Goal: Information Seeking & Learning: Learn about a topic

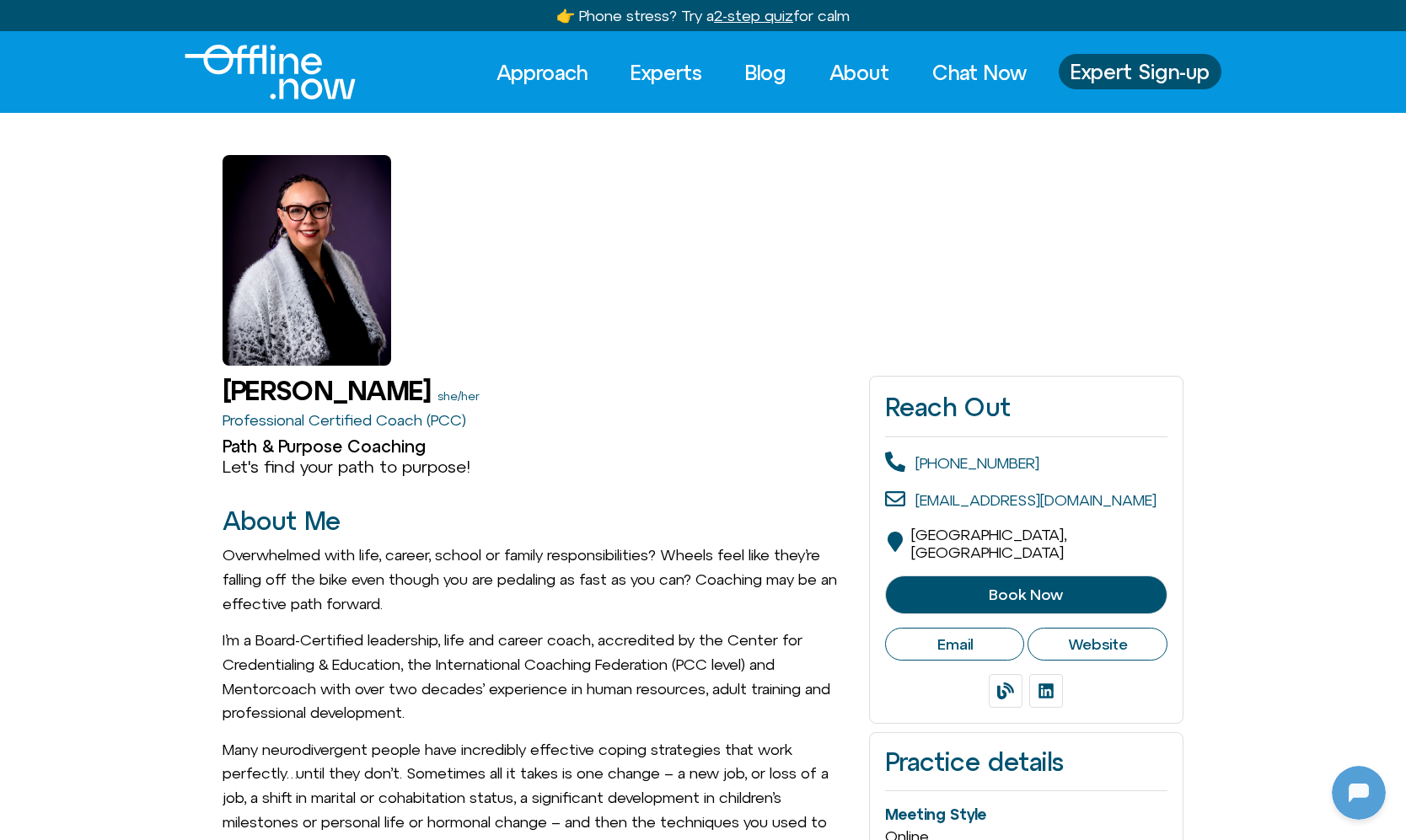
scroll to position [223, 0]
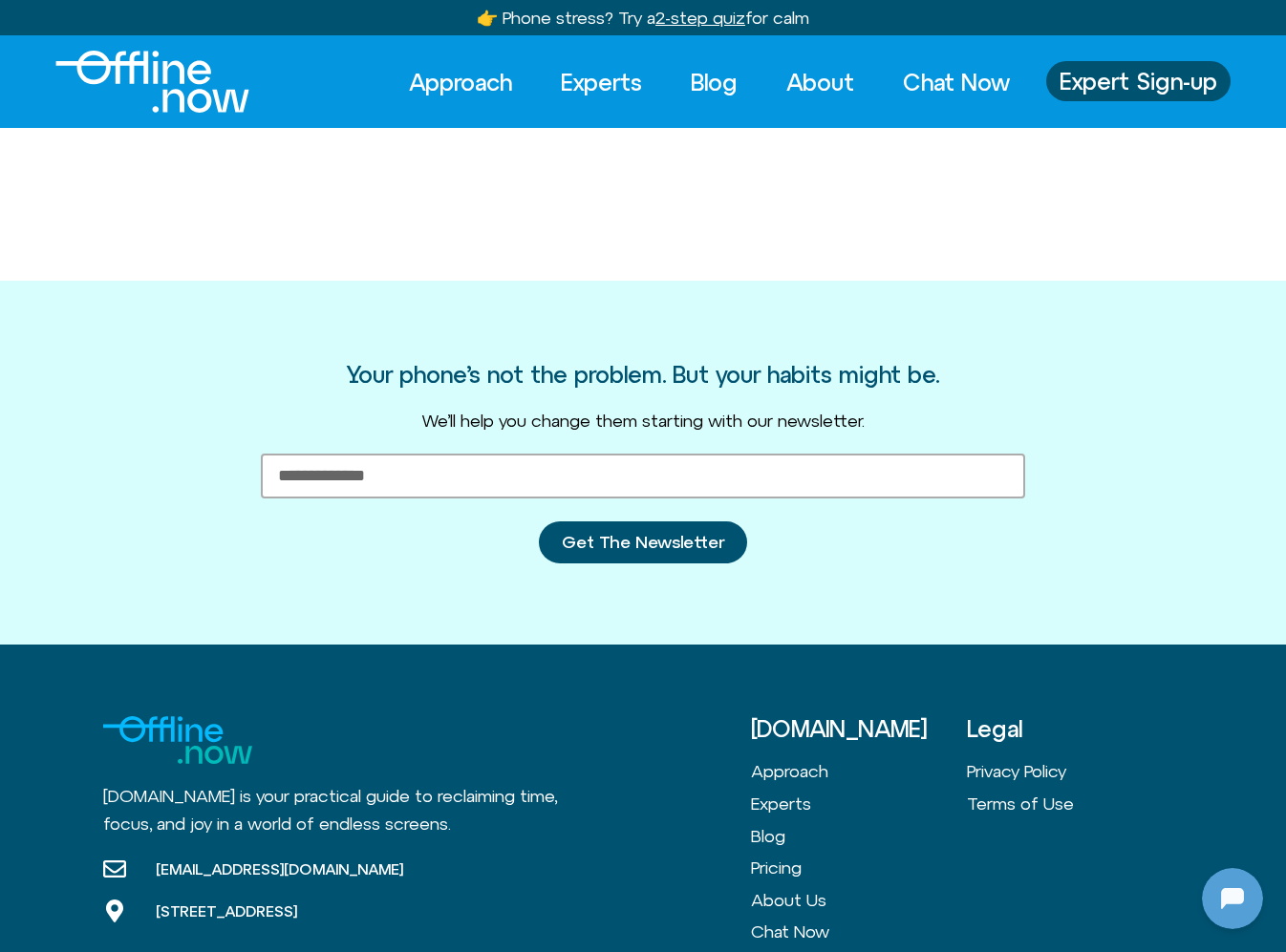
scroll to position [253, 0]
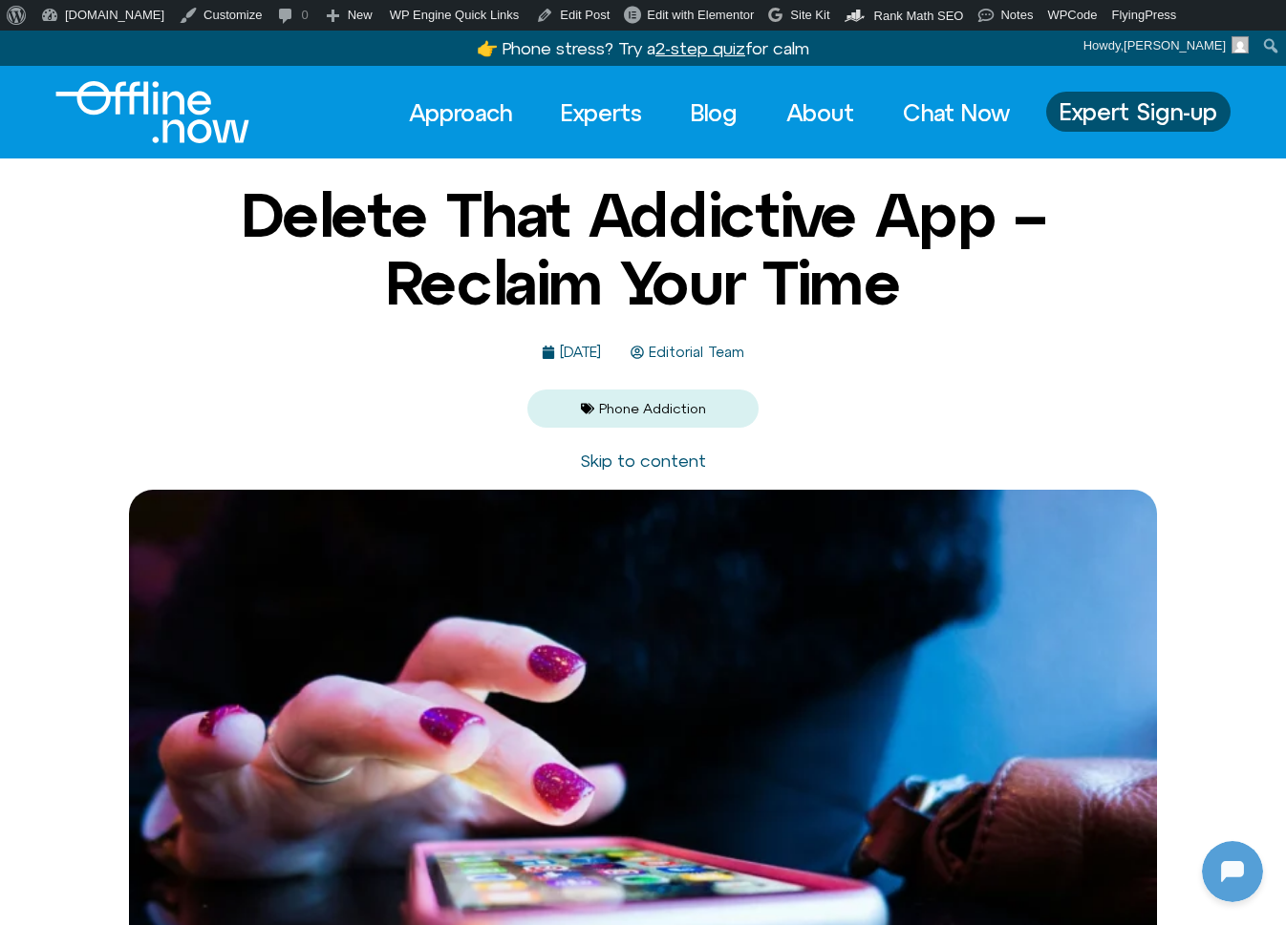
scroll to position [253, 0]
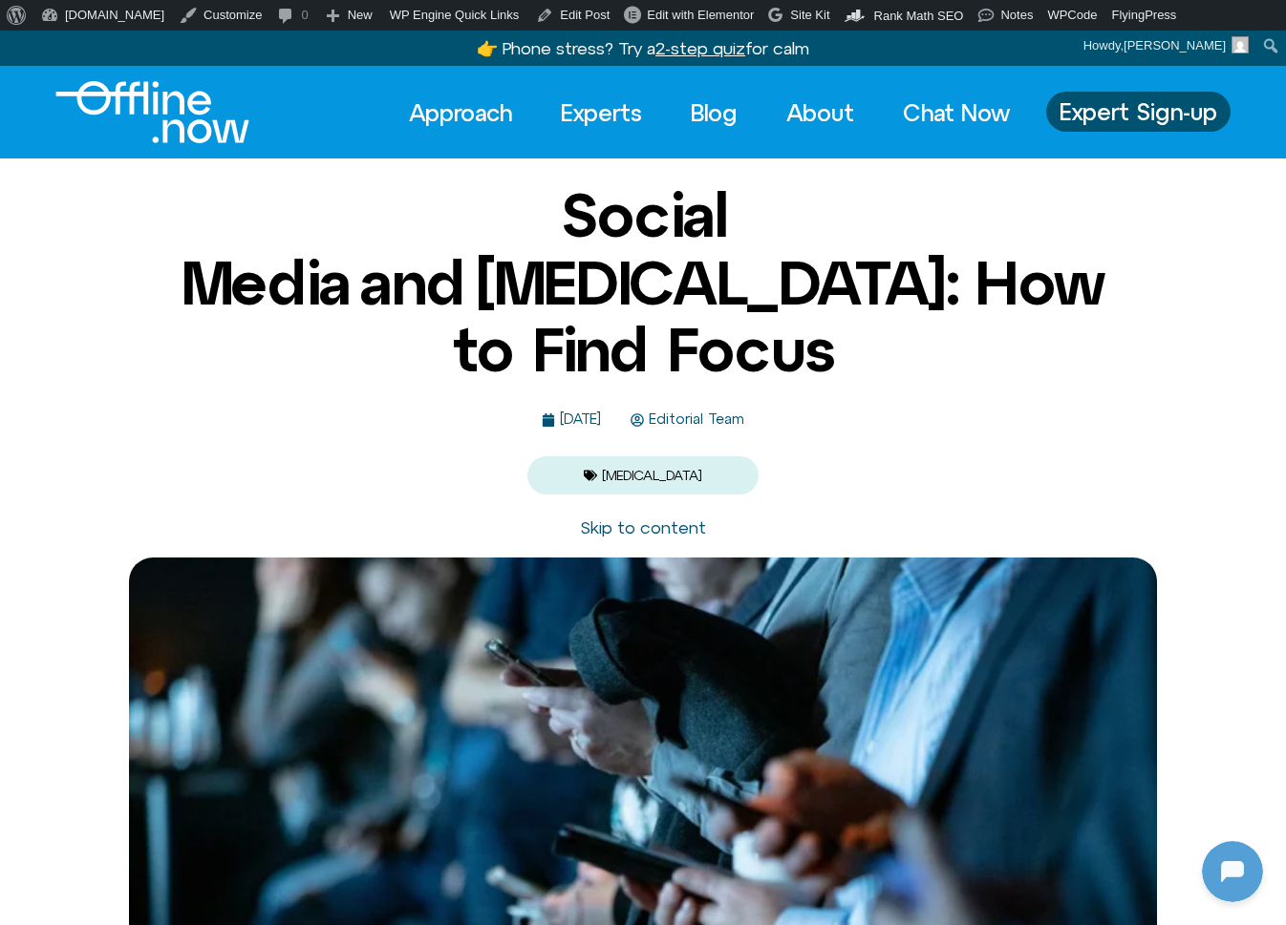
scroll to position [253, 0]
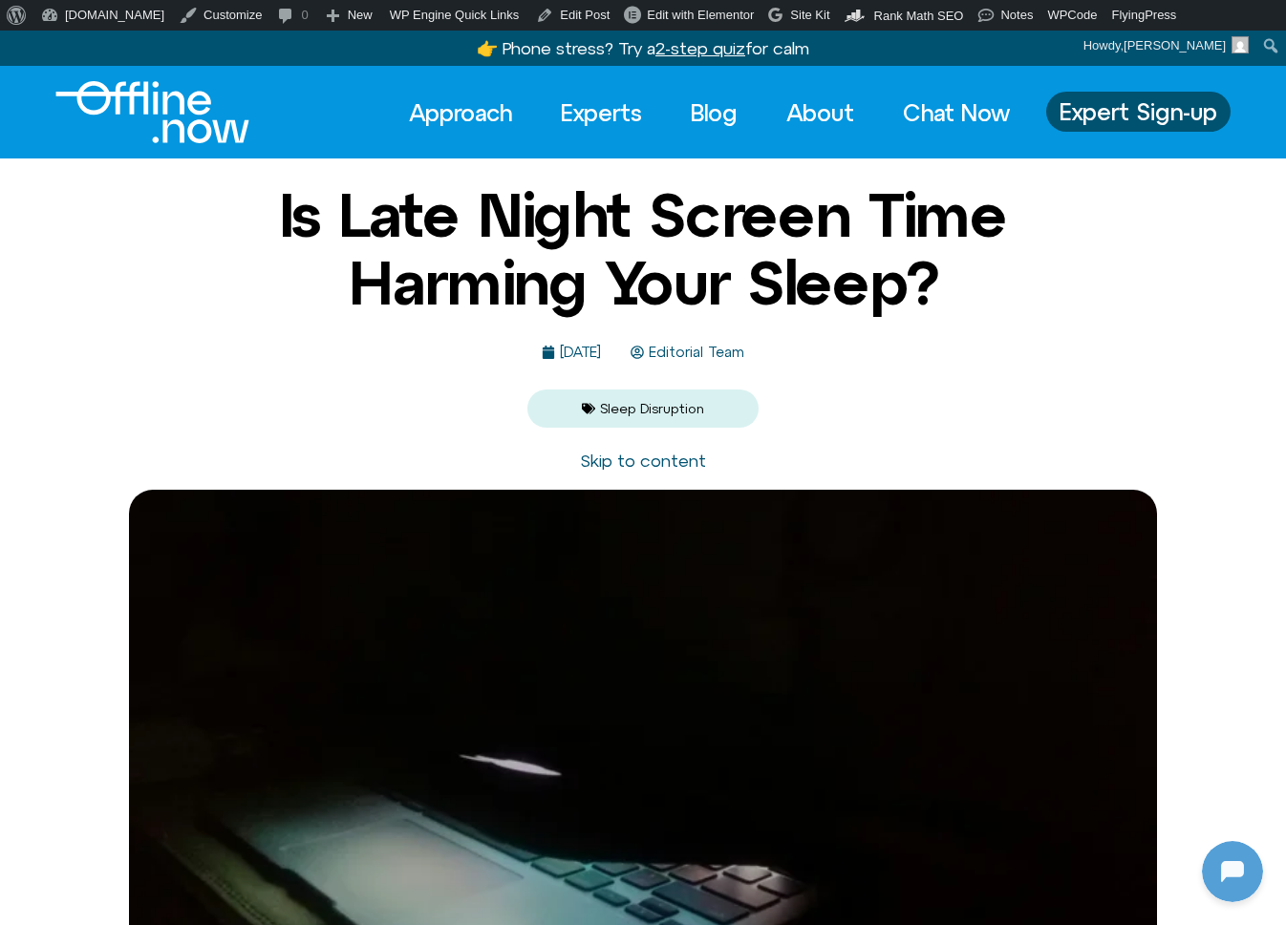
scroll to position [253, 0]
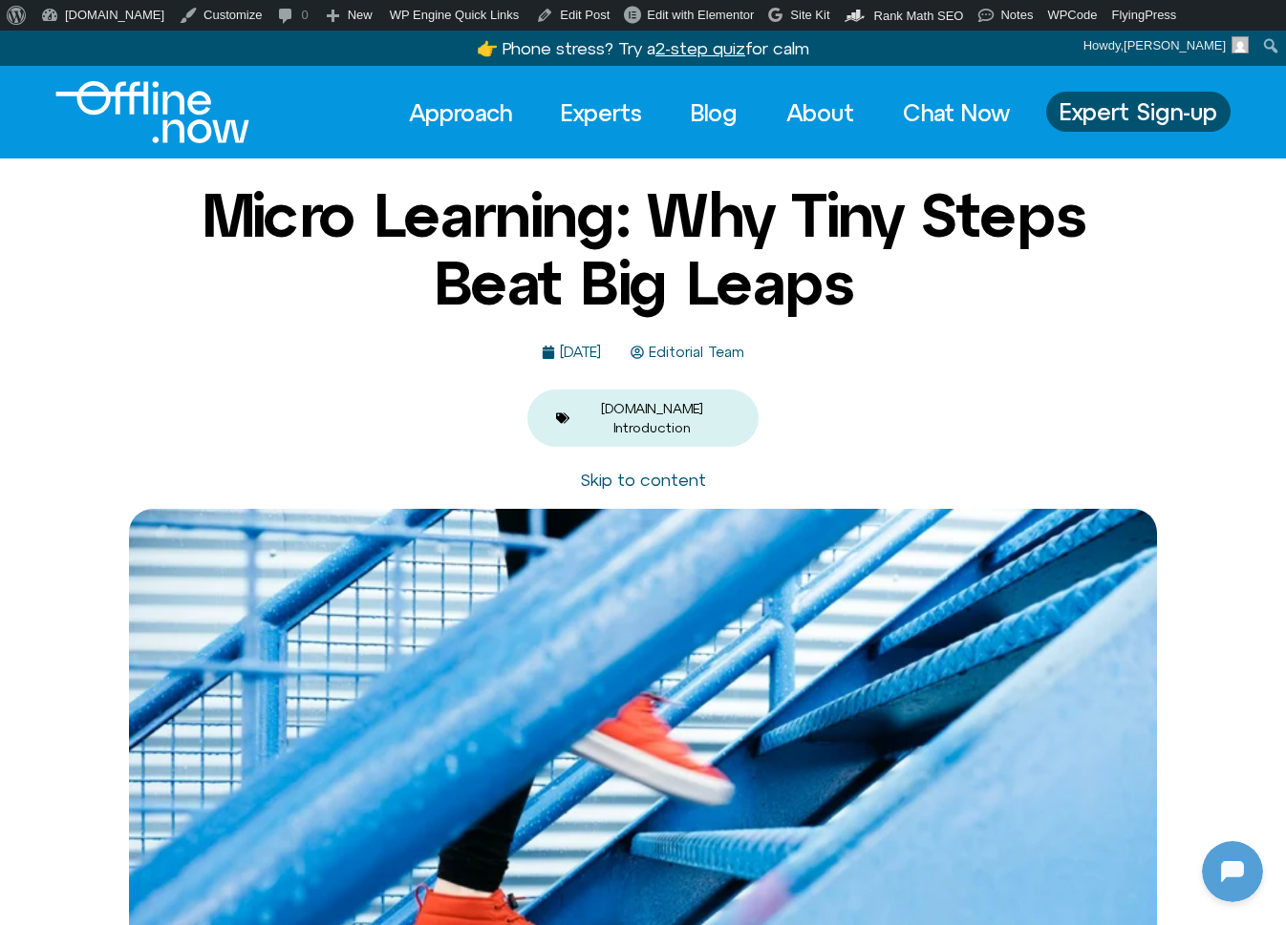
scroll to position [253, 0]
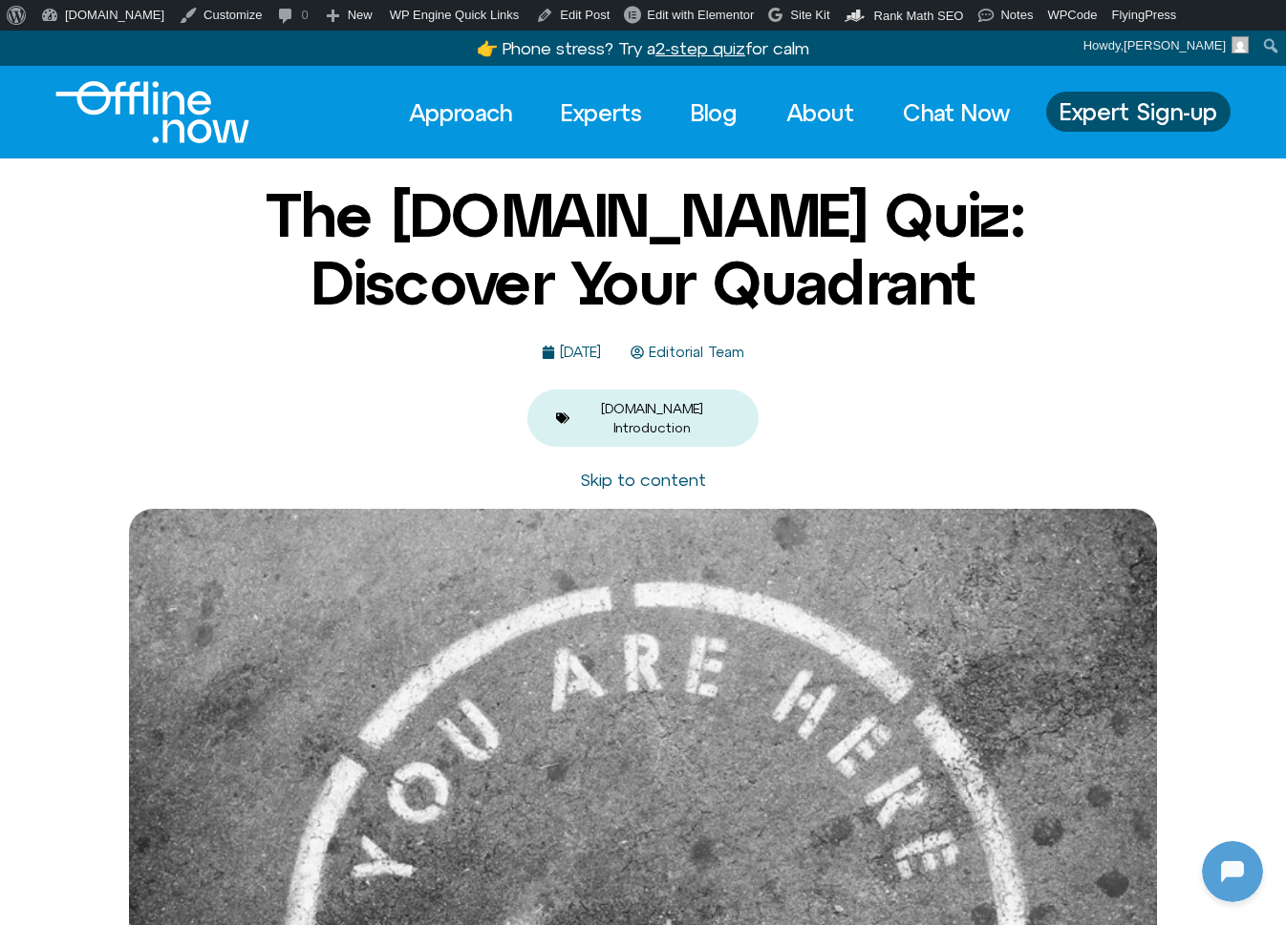
scroll to position [253, 0]
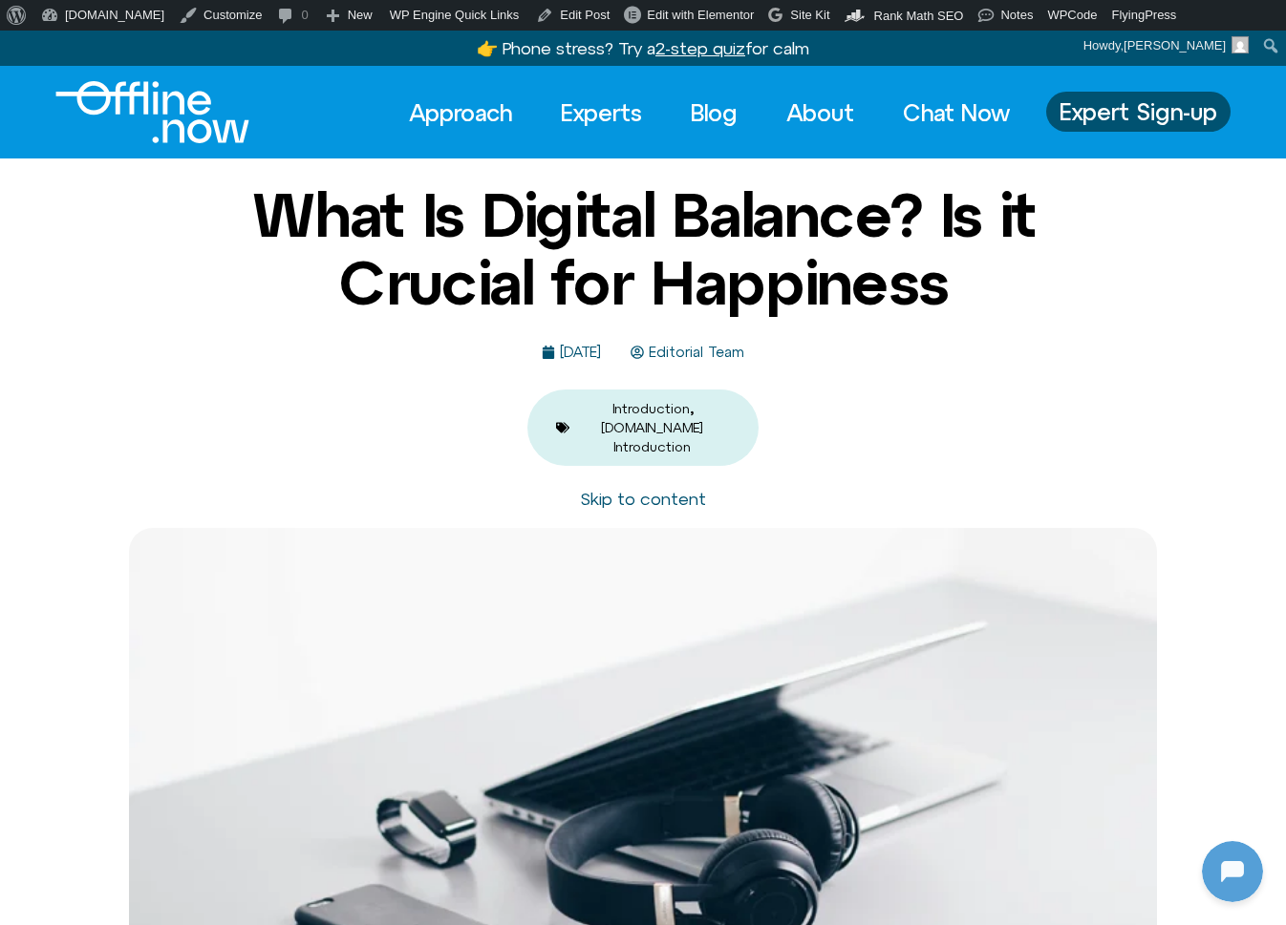
scroll to position [253, 0]
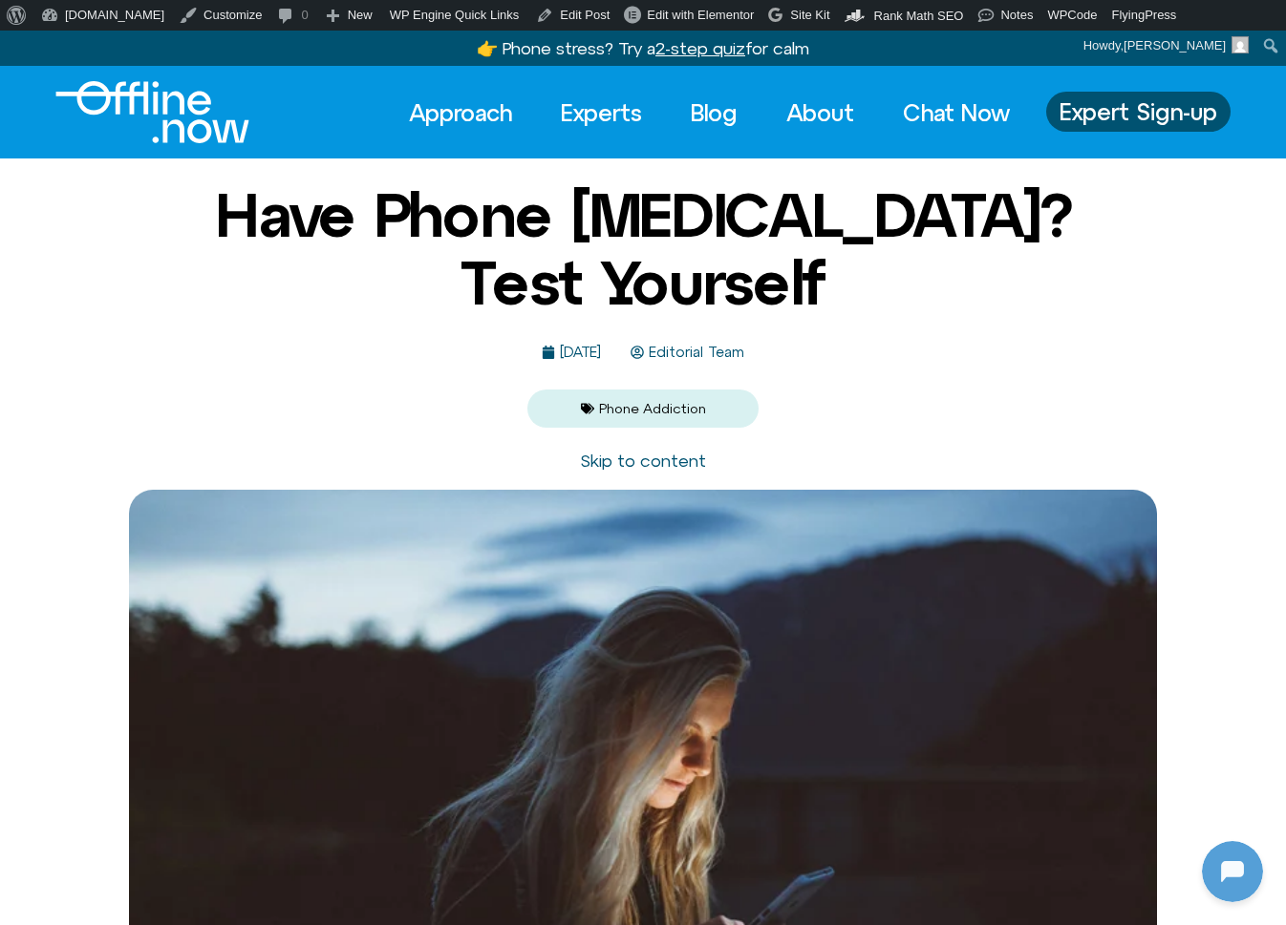
scroll to position [253, 0]
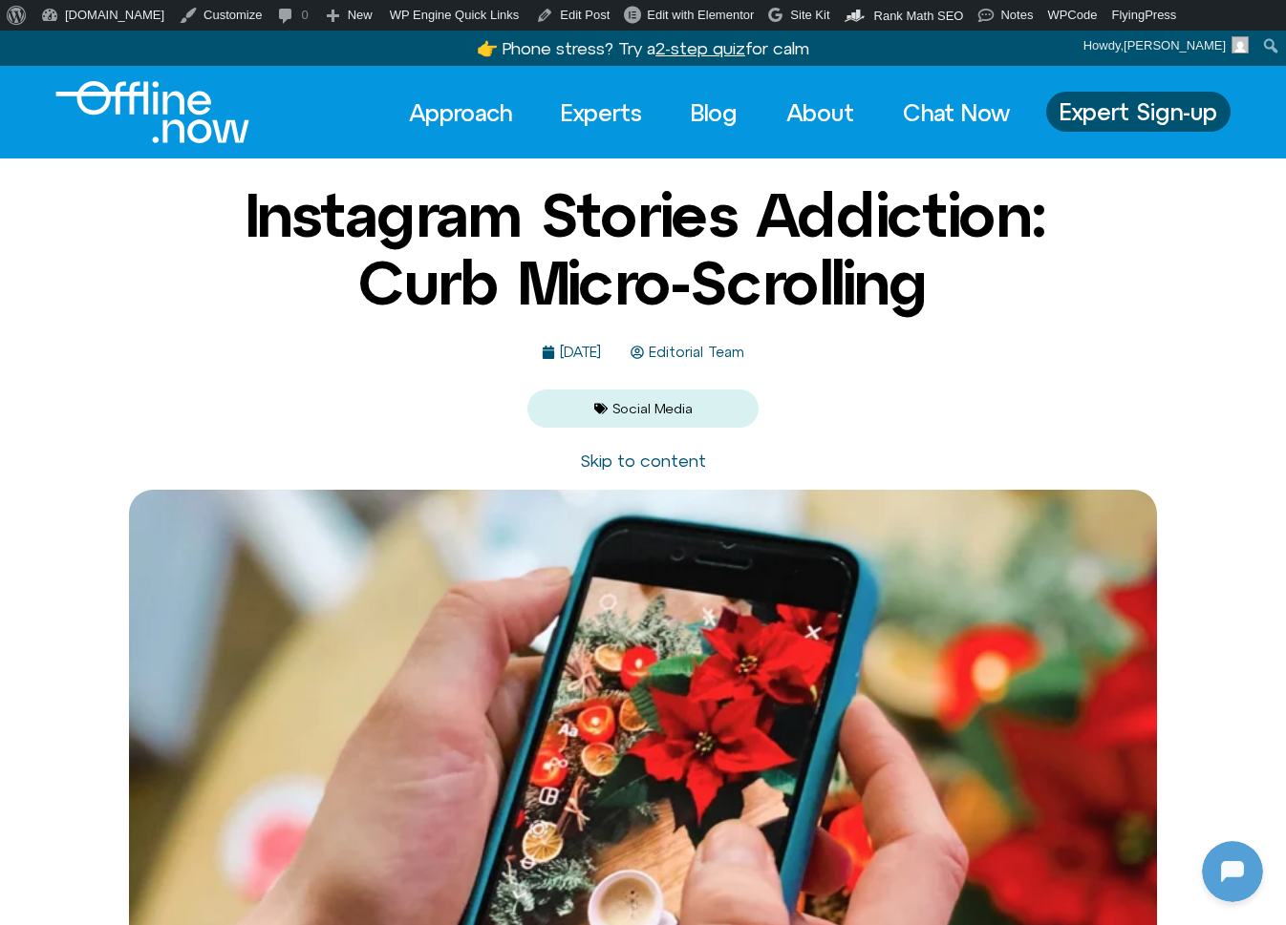
scroll to position [253, 0]
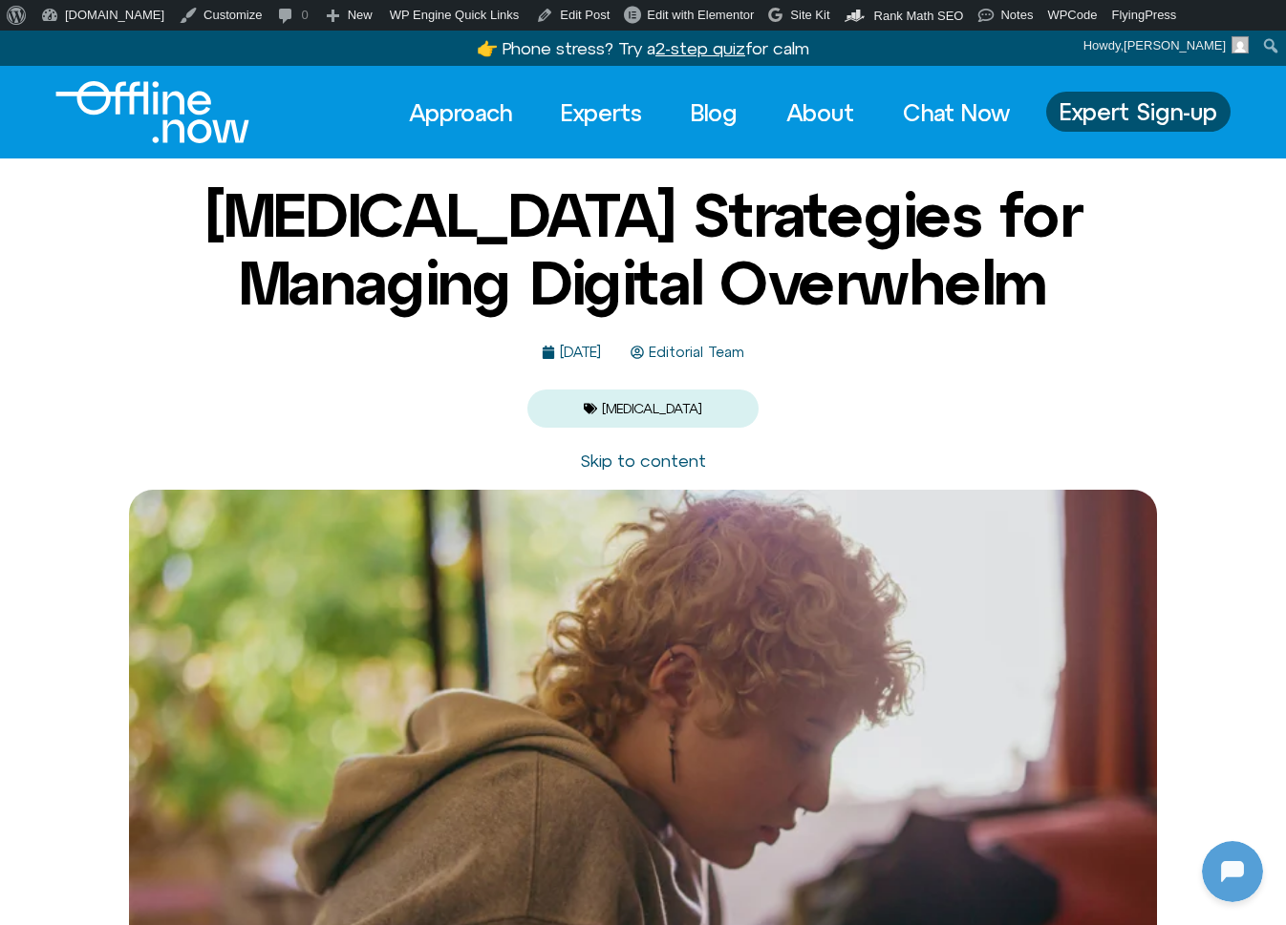
scroll to position [253, 0]
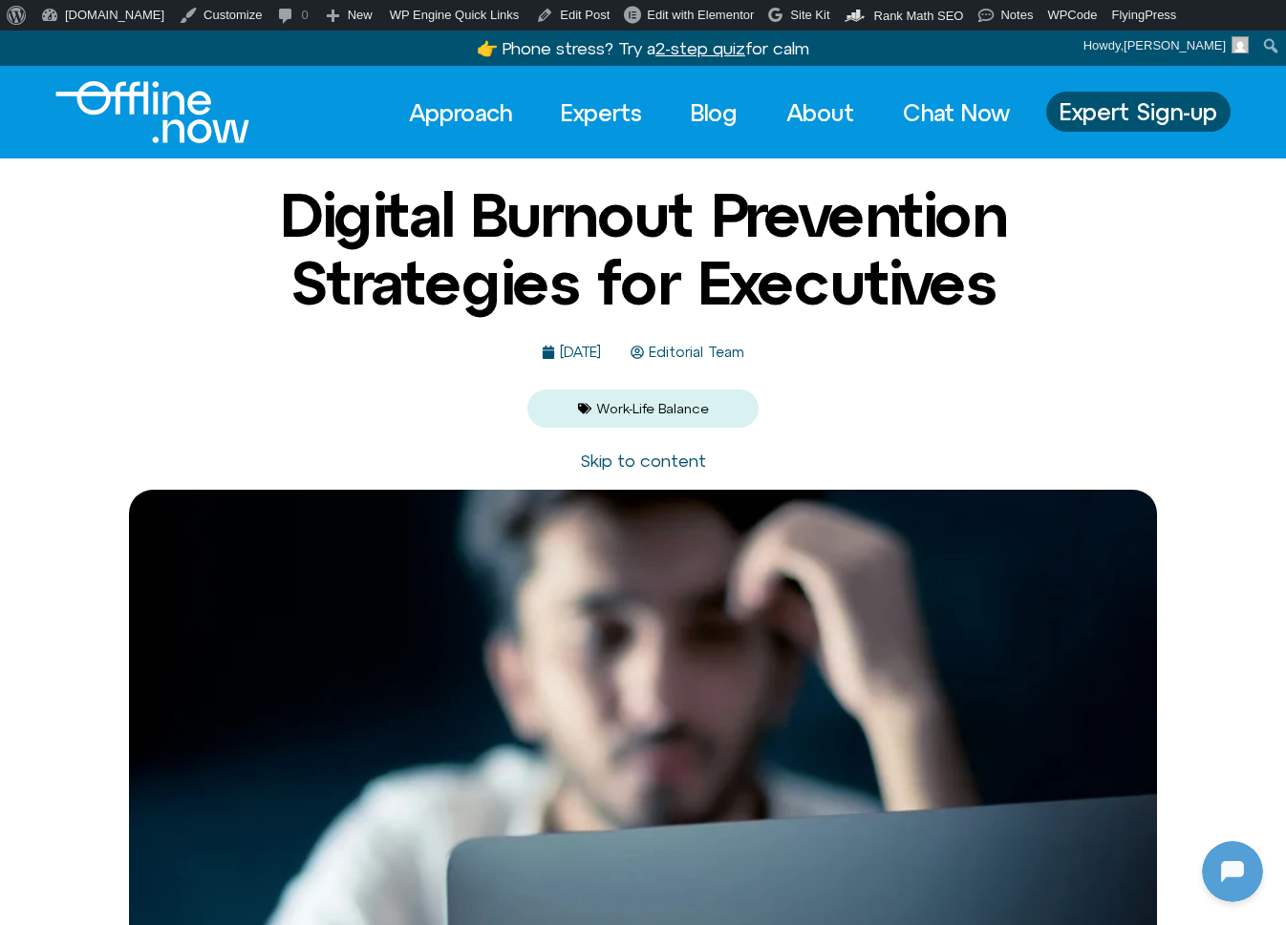
scroll to position [253, 0]
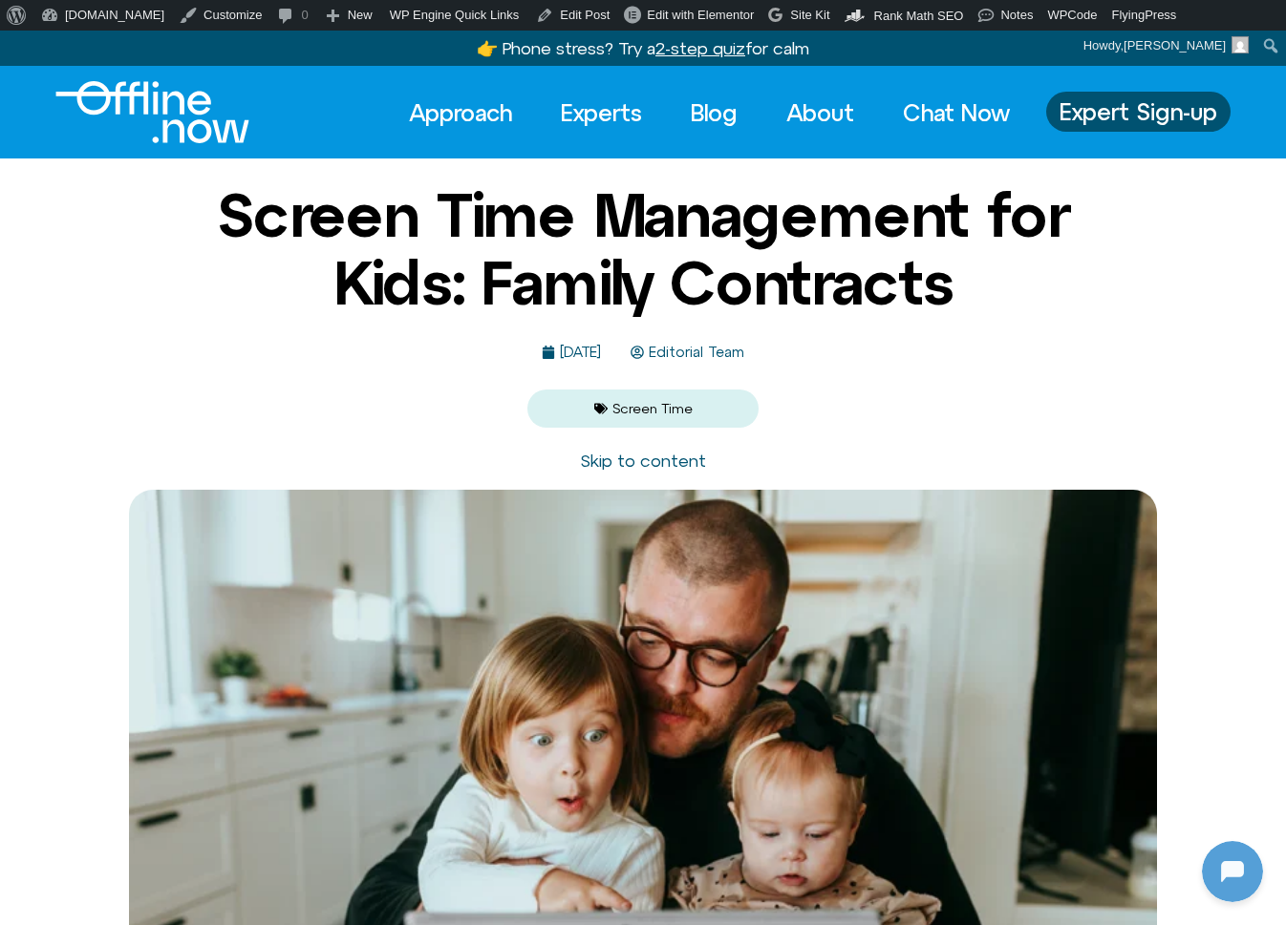
scroll to position [253, 0]
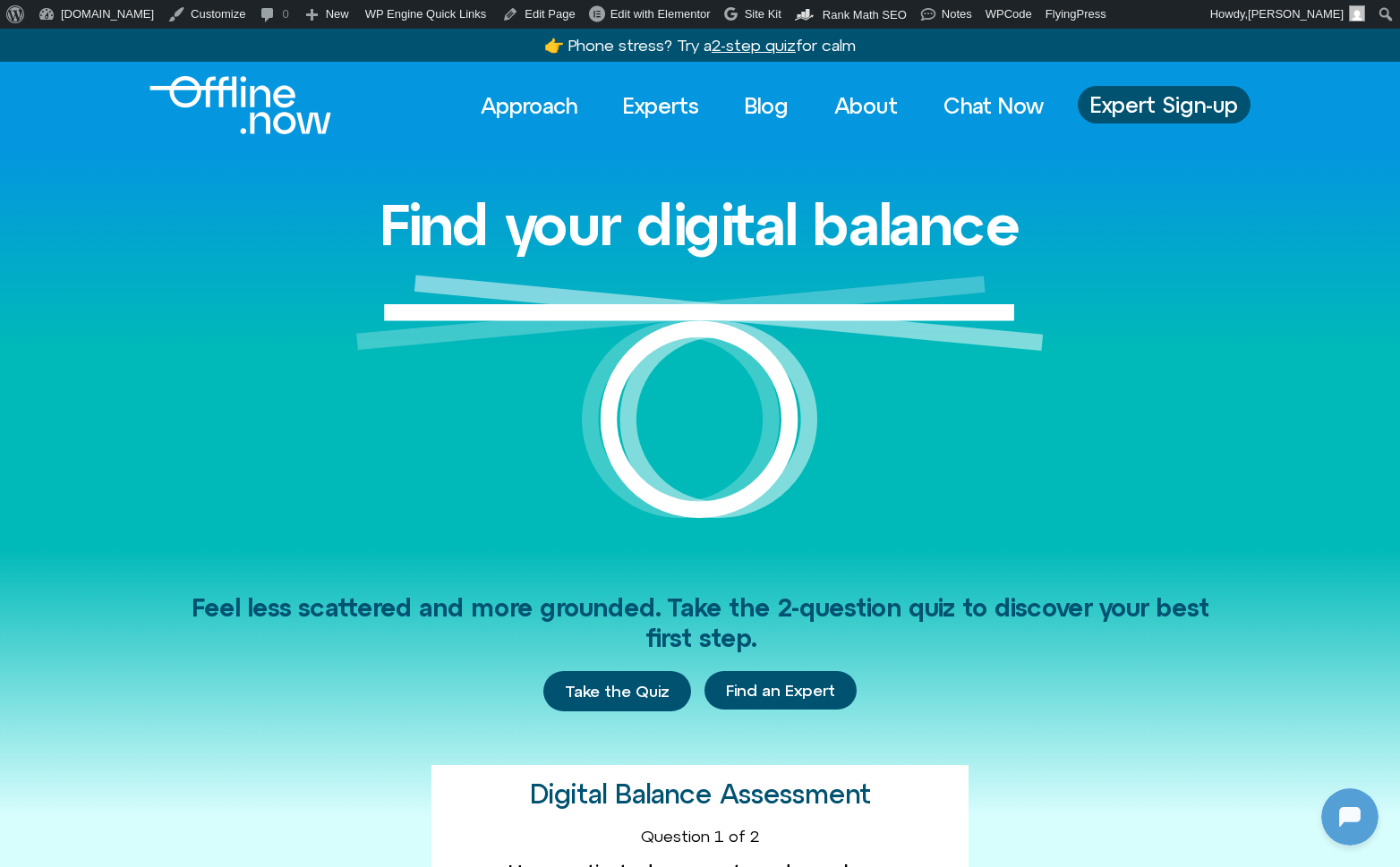
scroll to position [237, 0]
